Goal: Information Seeking & Learning: Learn about a topic

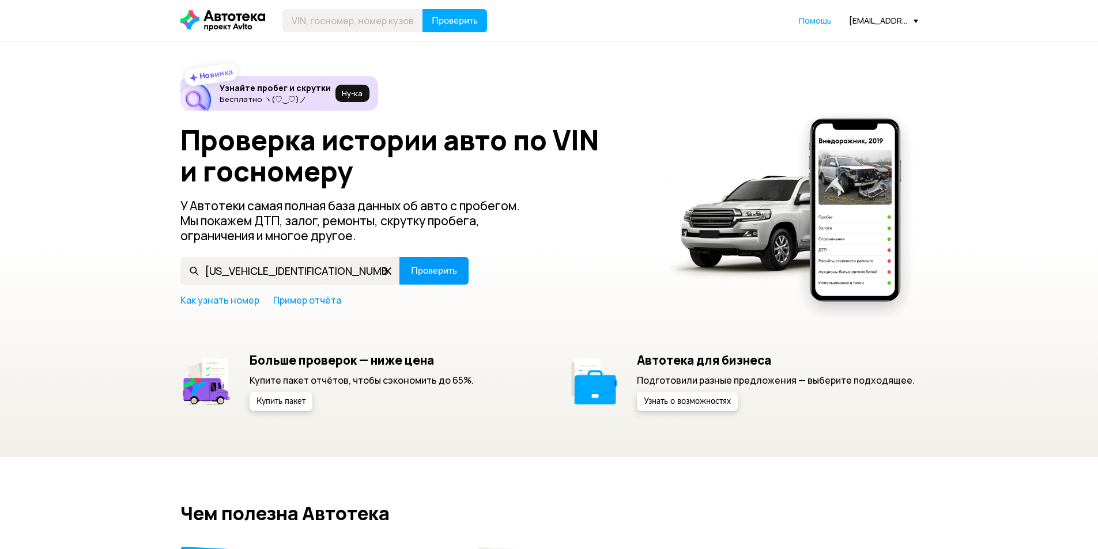
type input "[US_VEHICLE_IDENTIFICATION_NUMBER]"
click at [425, 263] on button "Проверить" at bounding box center [433, 271] width 69 height 28
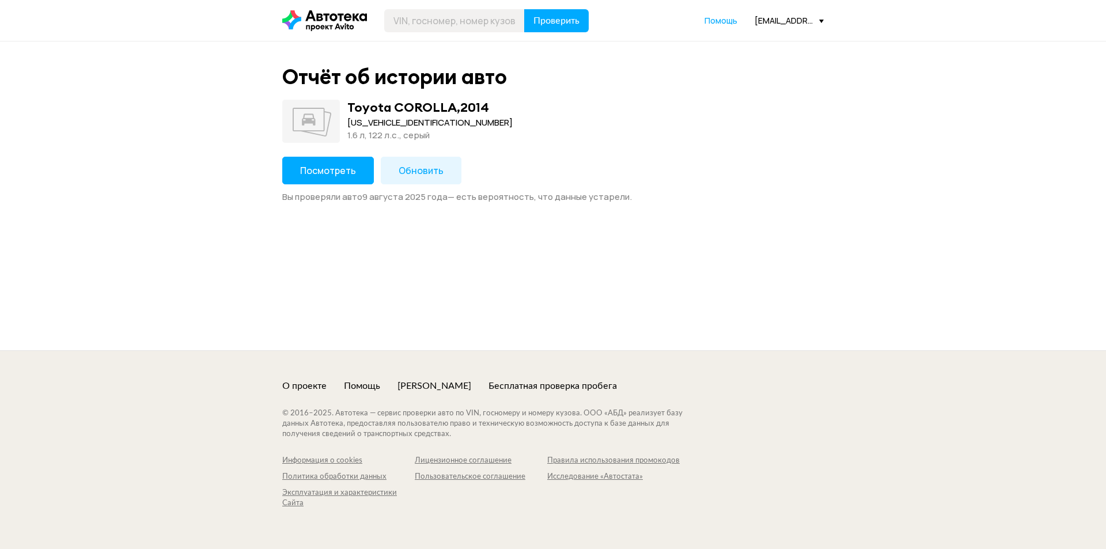
click at [338, 165] on span "Посмотреть" at bounding box center [328, 170] width 56 height 13
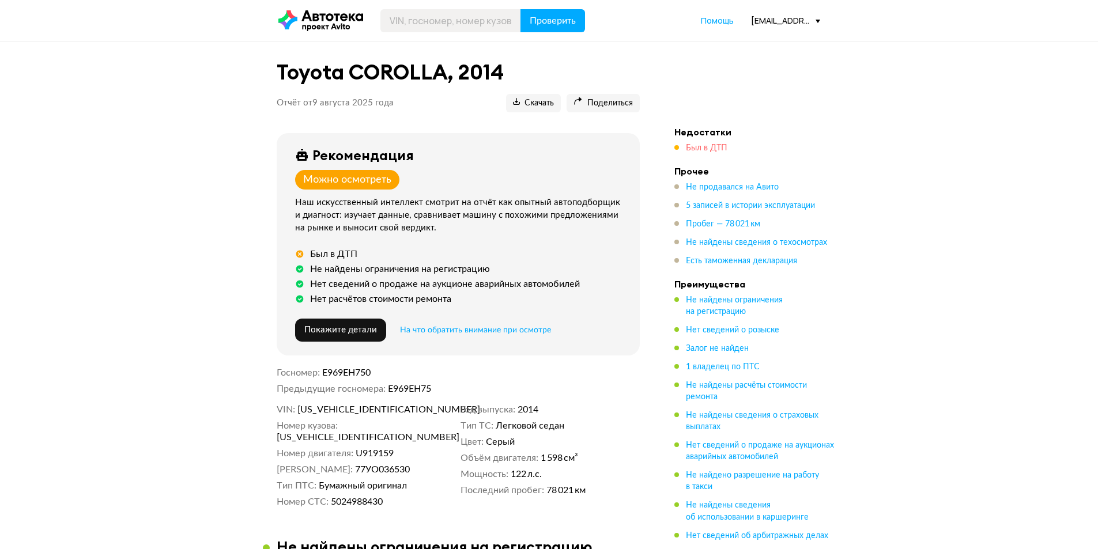
click at [693, 146] on span "Был в ДТП" at bounding box center [706, 148] width 41 height 8
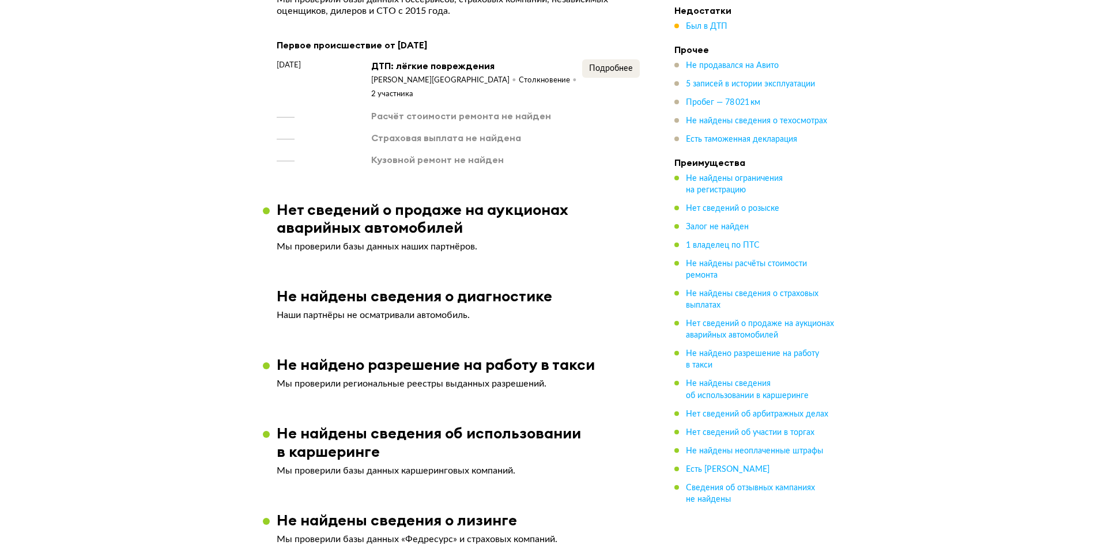
scroll to position [933, 0]
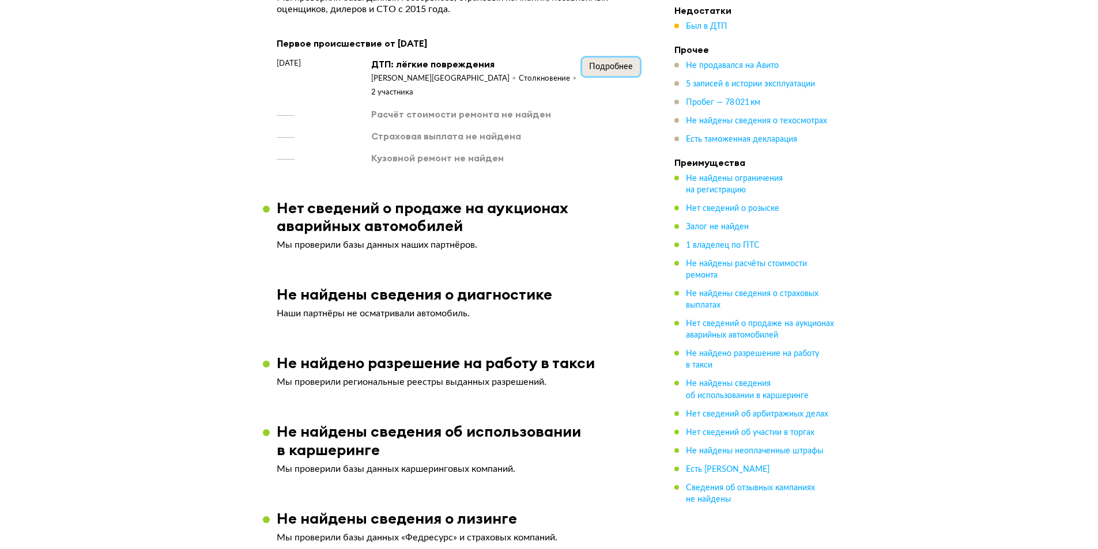
click at [615, 65] on span "Подробнее" at bounding box center [611, 67] width 44 height 8
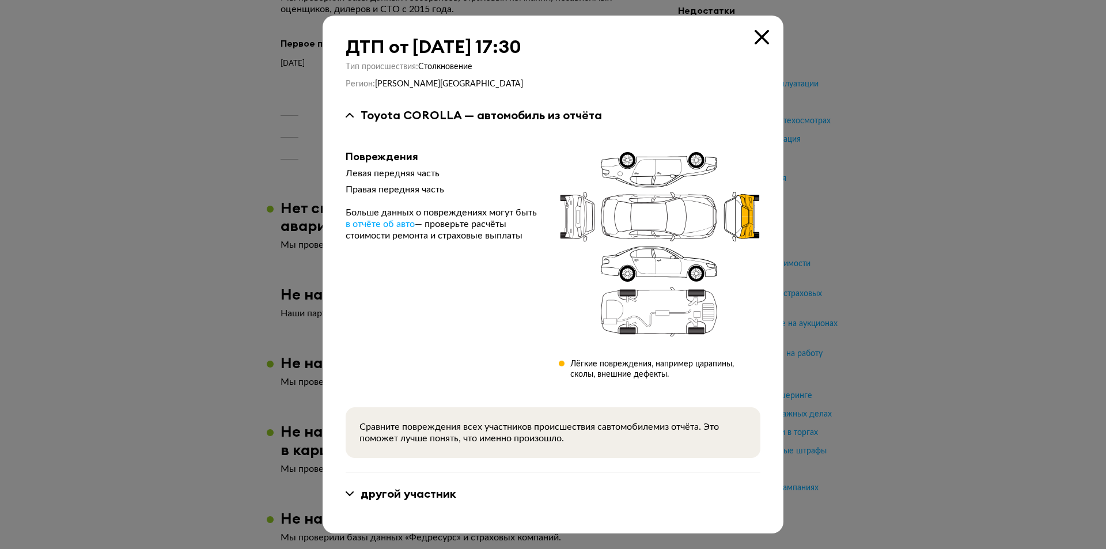
click at [762, 39] on icon at bounding box center [762, 37] width 14 height 14
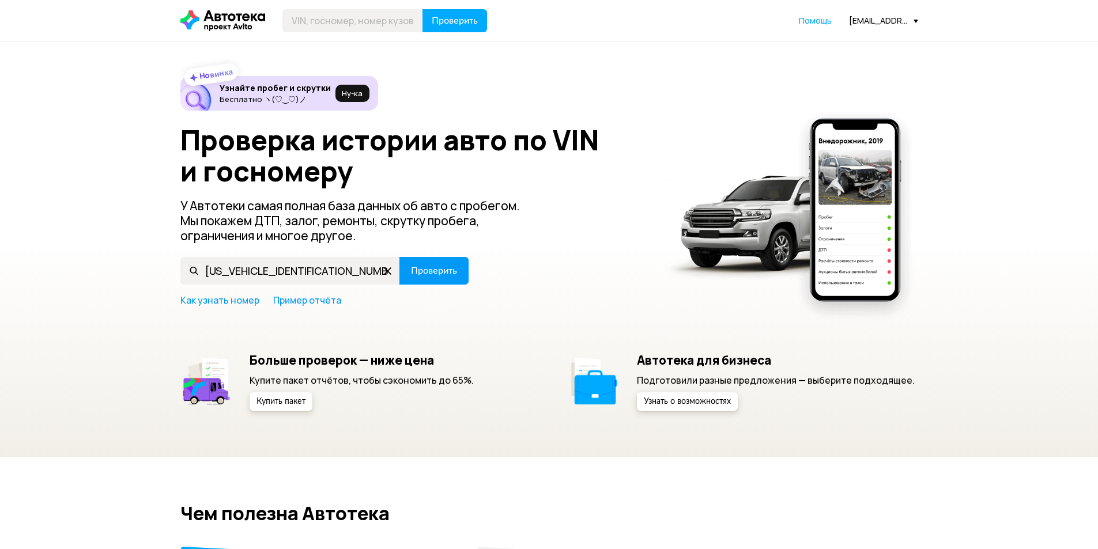
type input "JTNBV56EX0J181950"
click at [433, 267] on span "Проверить" at bounding box center [434, 270] width 46 height 9
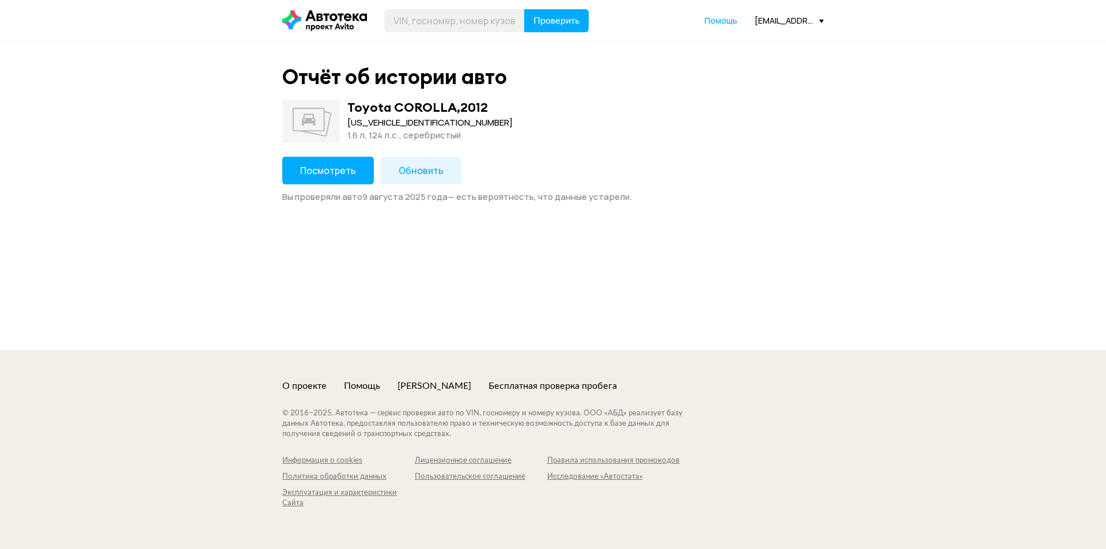
click at [336, 166] on span "Посмотреть" at bounding box center [328, 170] width 56 height 13
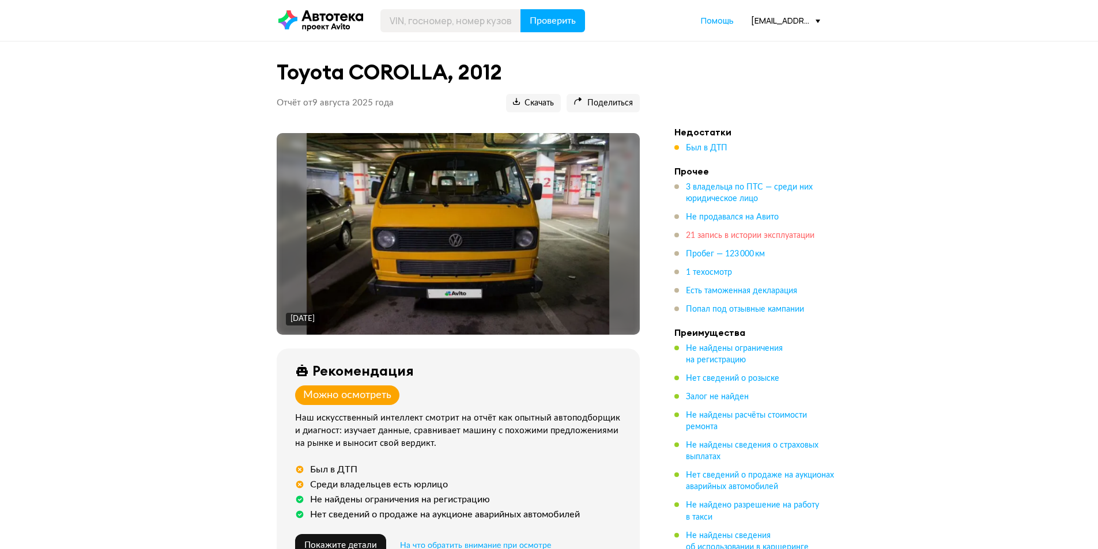
click at [714, 234] on span "21 запись в истории эксплуатации" at bounding box center [750, 236] width 128 height 8
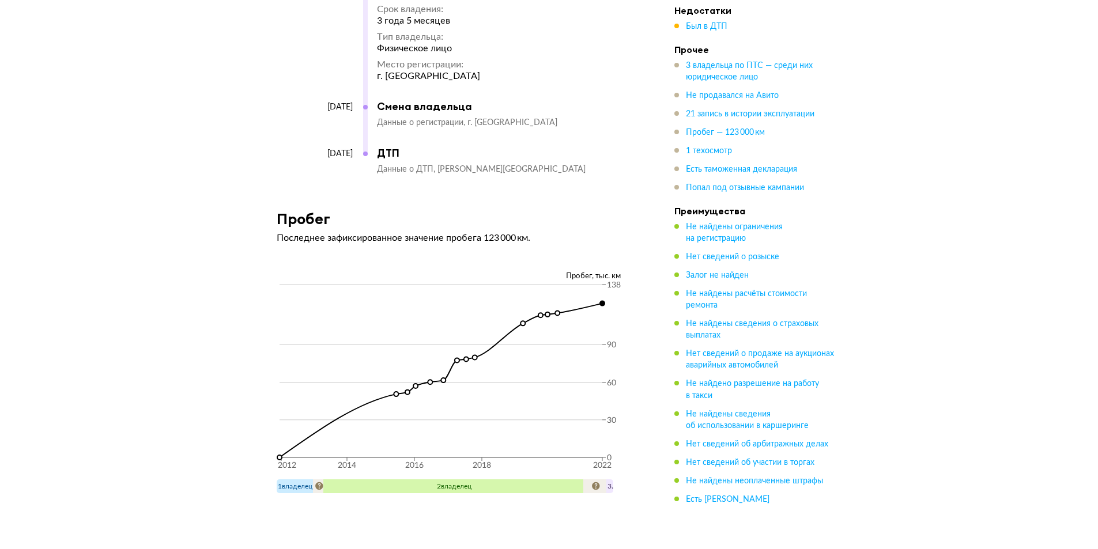
scroll to position [4263, 0]
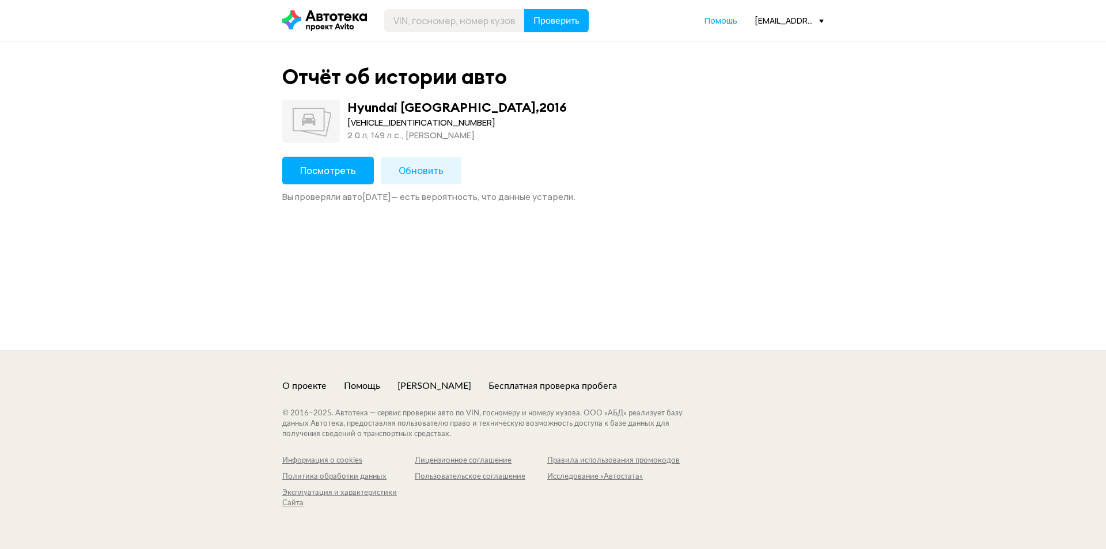
click at [342, 173] on span "Посмотреть" at bounding box center [328, 170] width 56 height 13
